Goal: Find specific page/section: Find specific page/section

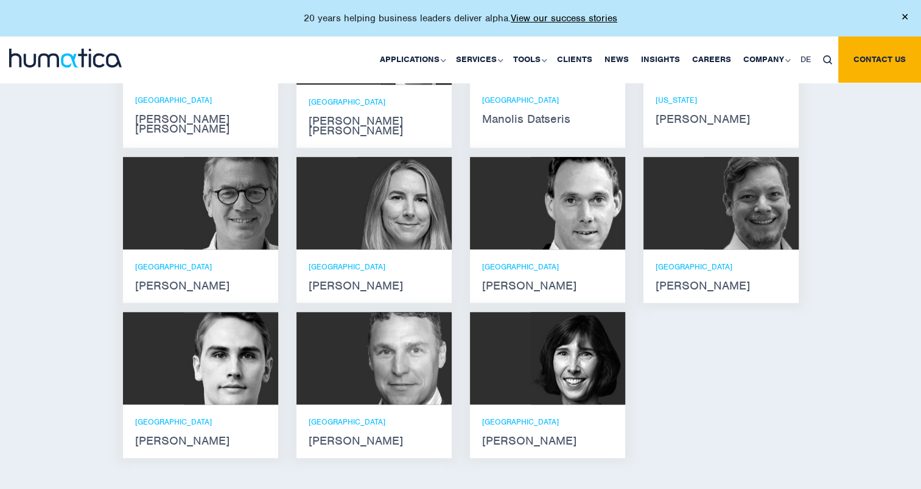
scroll to position [967, 0]
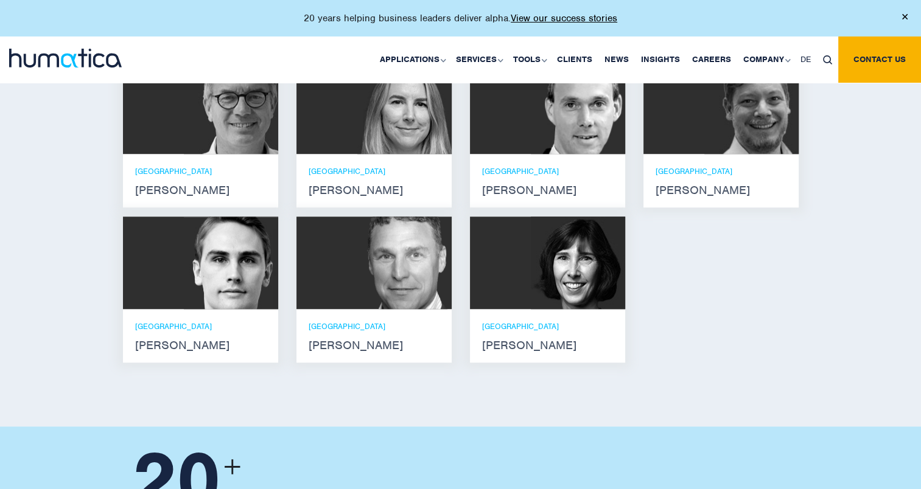
click at [159, 341] on strong "[PERSON_NAME]" at bounding box center [200, 346] width 131 height 10
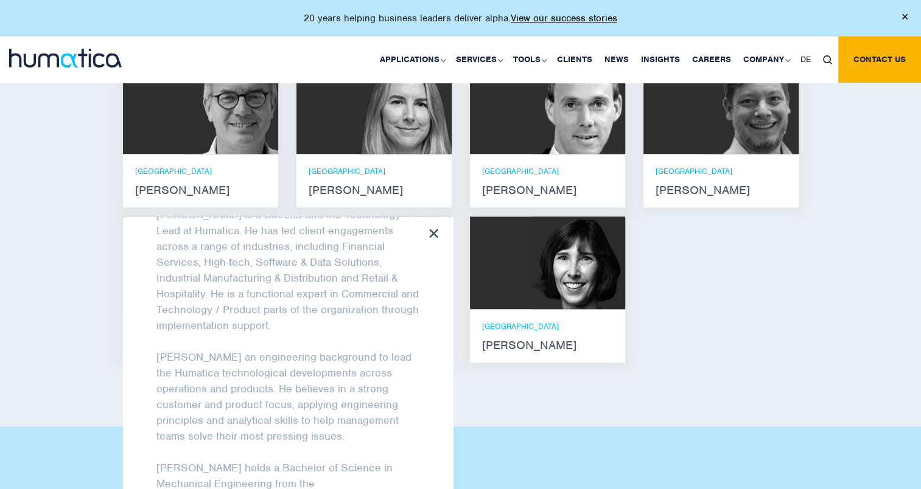
scroll to position [55, 0]
click at [767, 313] on div "[PERSON_NAME] [PERSON_NAME] He holds degrees in Electrical and Mechanical Engin…" at bounding box center [461, 133] width 694 height 477
click at [433, 229] on icon at bounding box center [433, 233] width 9 height 9
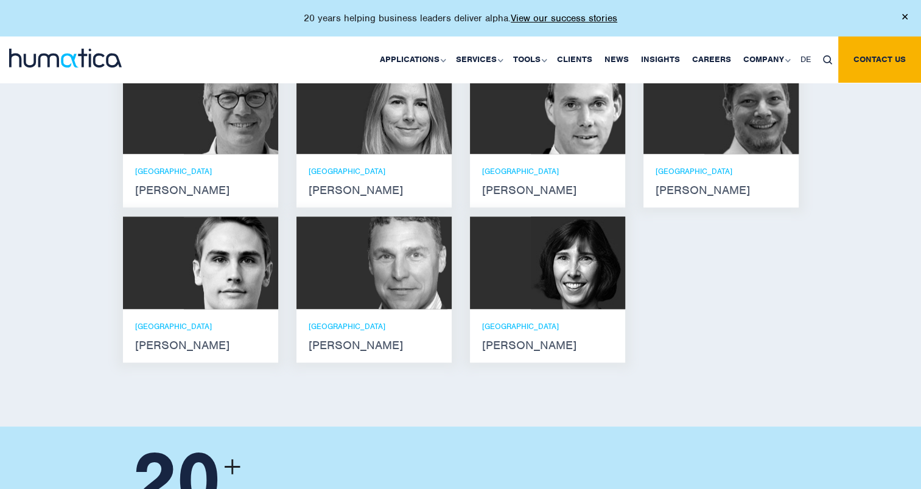
scroll to position [65, 0]
drag, startPoint x: 173, startPoint y: 285, endPoint x: 229, endPoint y: 394, distance: 122.5
click at [229, 394] on div "Meet our leadership team [PERSON_NAME] [PERSON_NAME] He holds degrees in Electr…" at bounding box center [460, 112] width 921 height 630
